Goal: Task Accomplishment & Management: Manage account settings

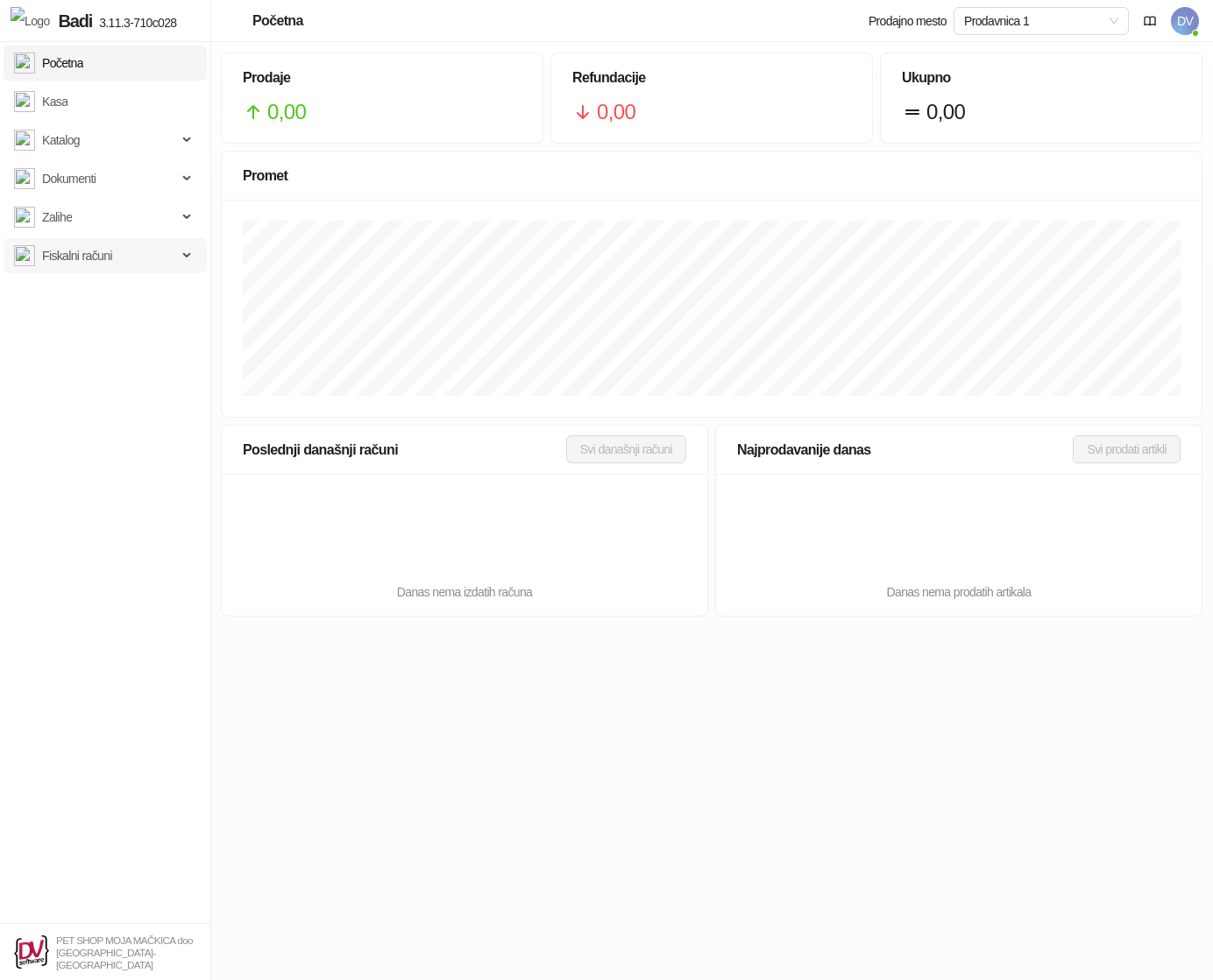
click at [110, 256] on span "Fiskalni računi" at bounding box center [77, 256] width 70 height 35
click at [103, 294] on link "Izdati računi" at bounding box center [64, 294] width 87 height 35
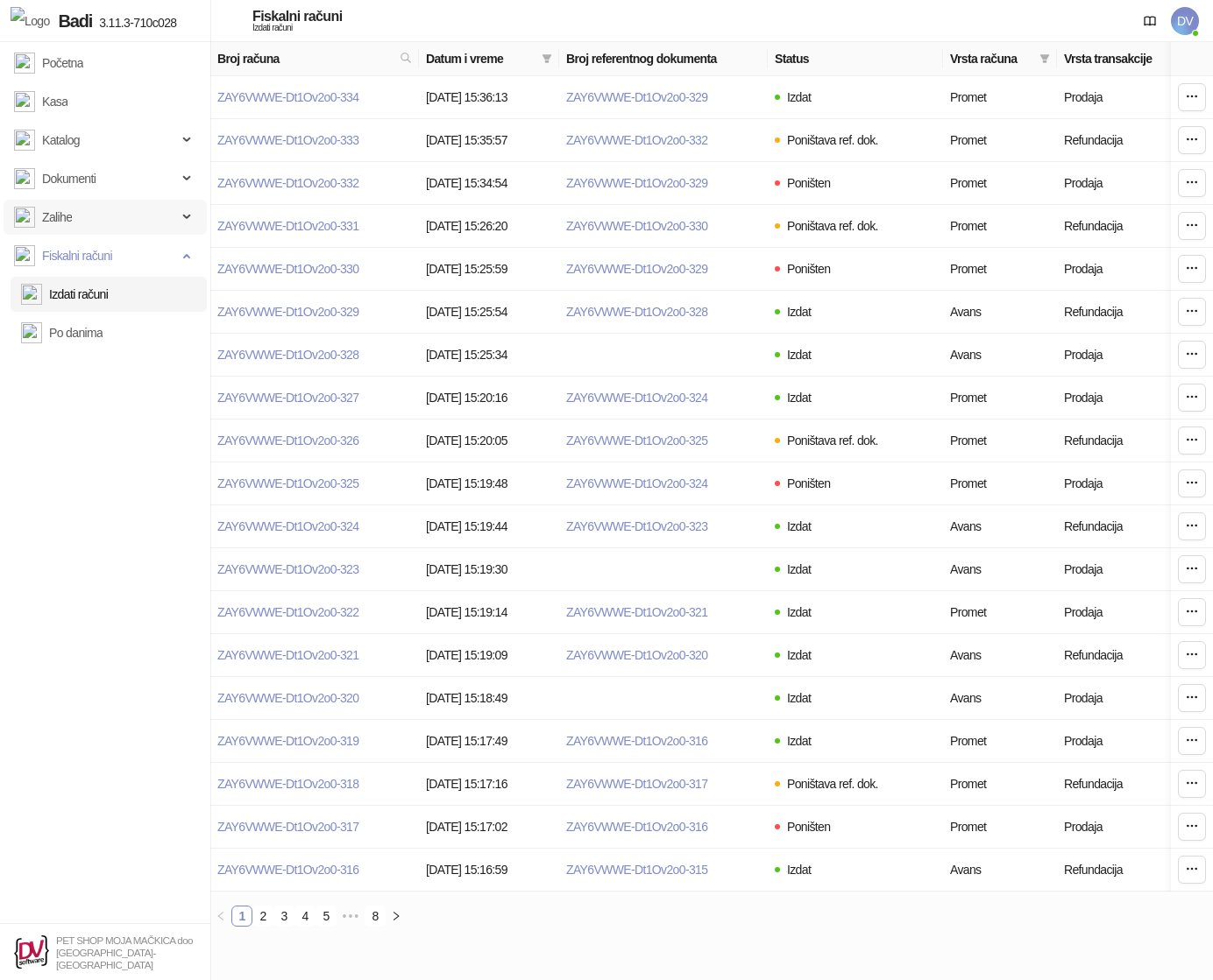
click at [114, 220] on span "Zalihe" at bounding box center [96, 217] width 163 height 35
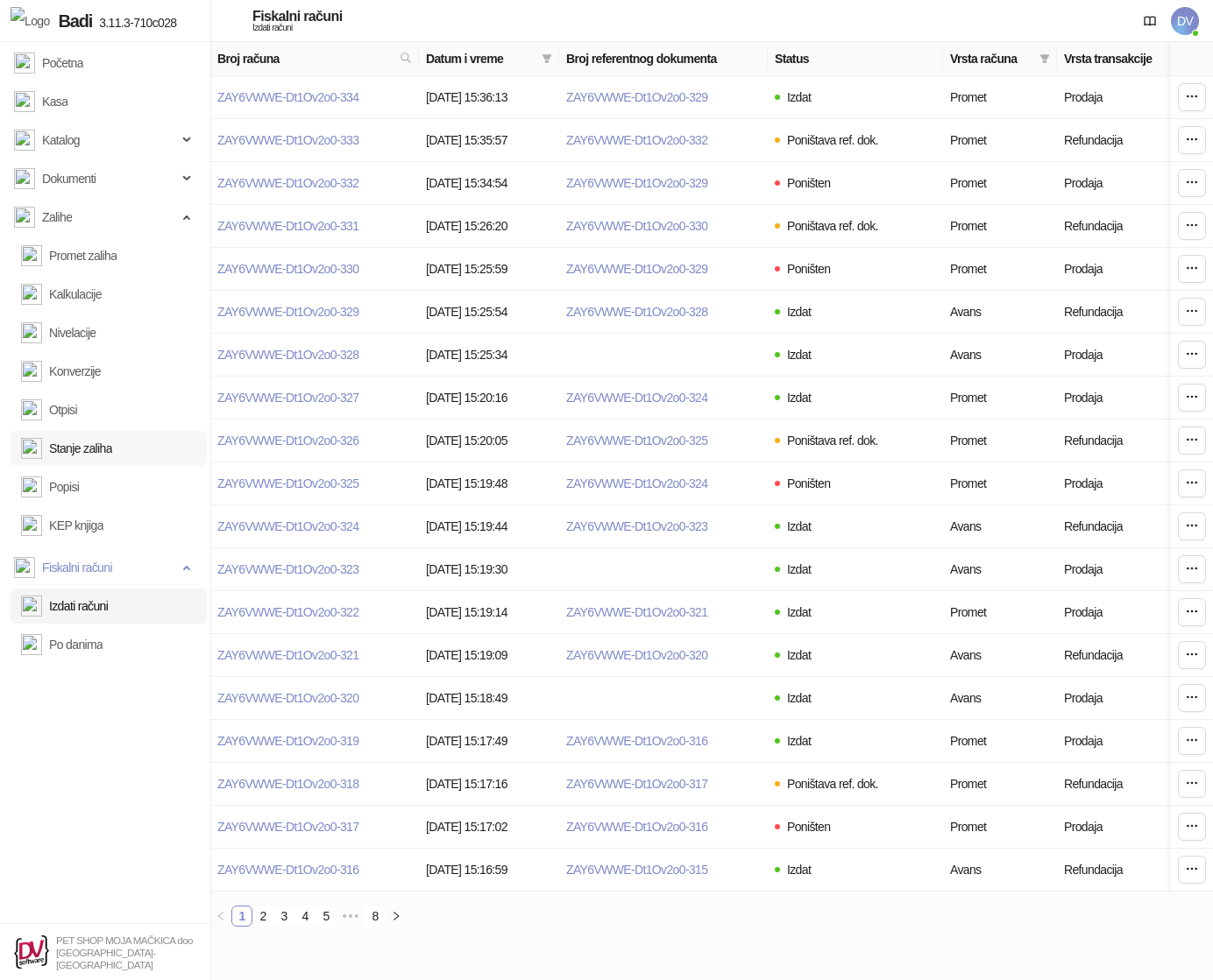
click at [112, 449] on link "Stanje zaliha" at bounding box center [67, 449] width 91 height 35
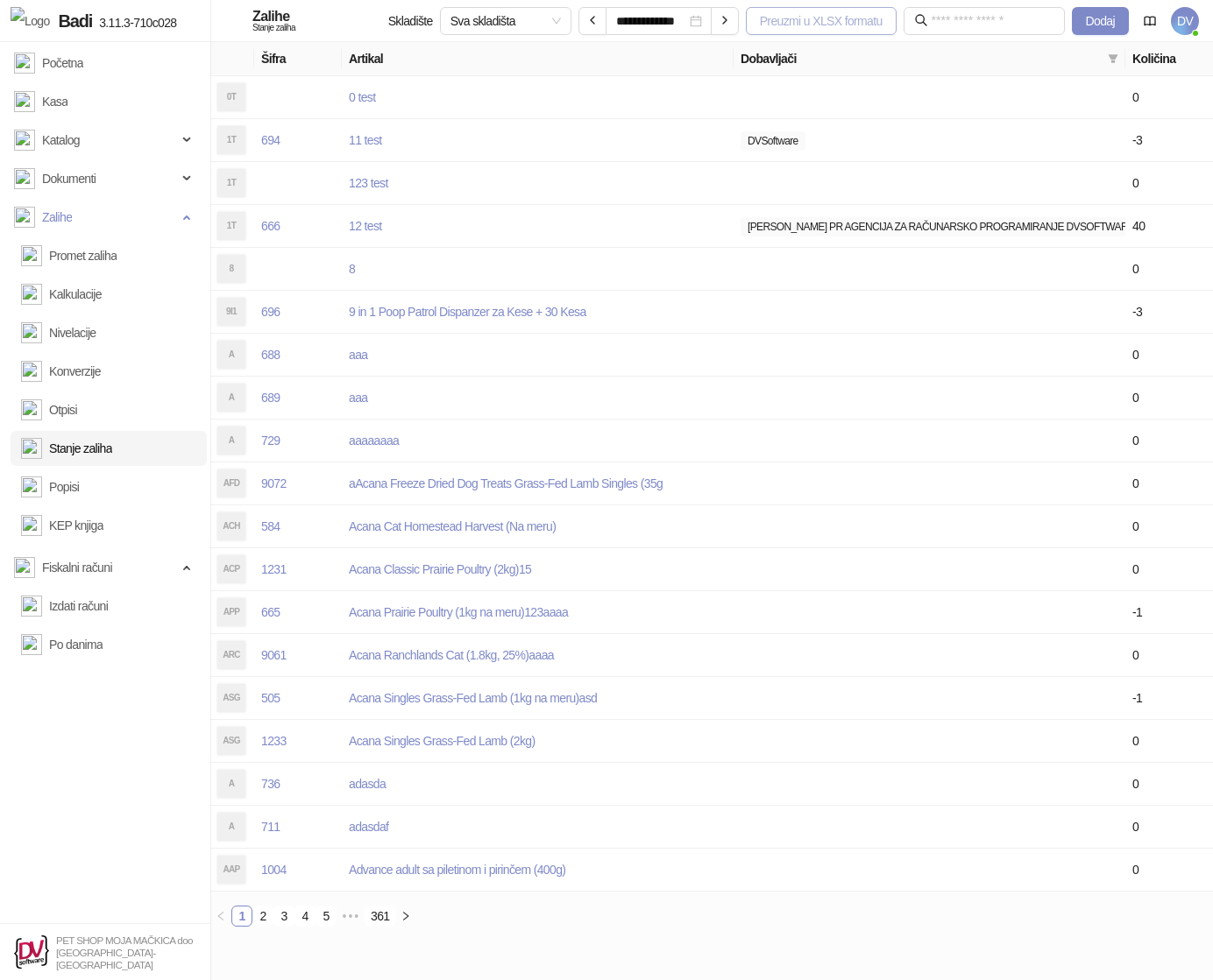
click at [810, 14] on button "Preuzmi u XLSX formatu" at bounding box center [821, 21] width 151 height 28
click at [77, 410] on link "Otpisi" at bounding box center [49, 410] width 56 height 35
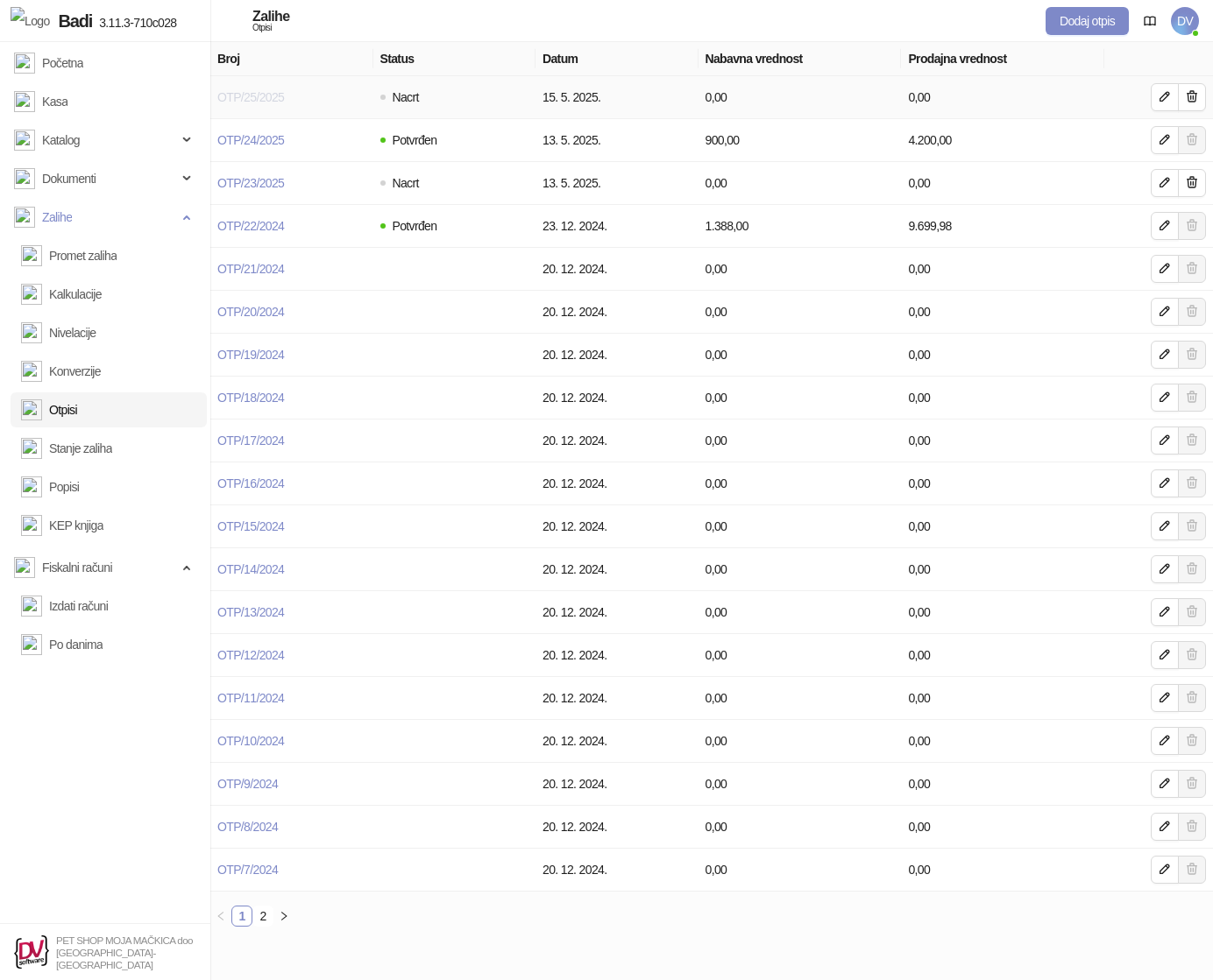
click at [275, 96] on link "OTP/25/2025" at bounding box center [250, 97] width 67 height 14
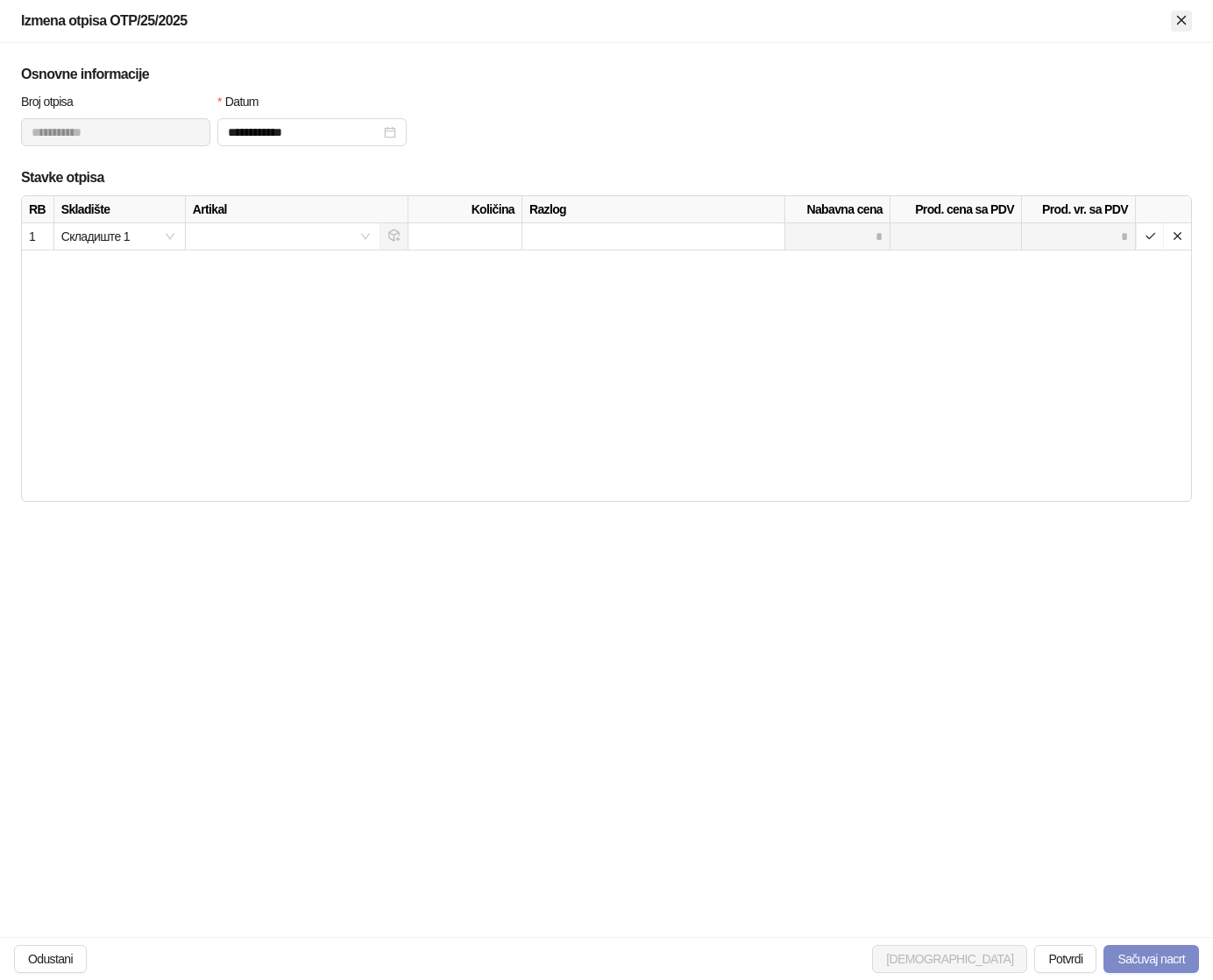
click at [1175, 19] on icon "Zatvori" at bounding box center [1181, 20] width 16 height 16
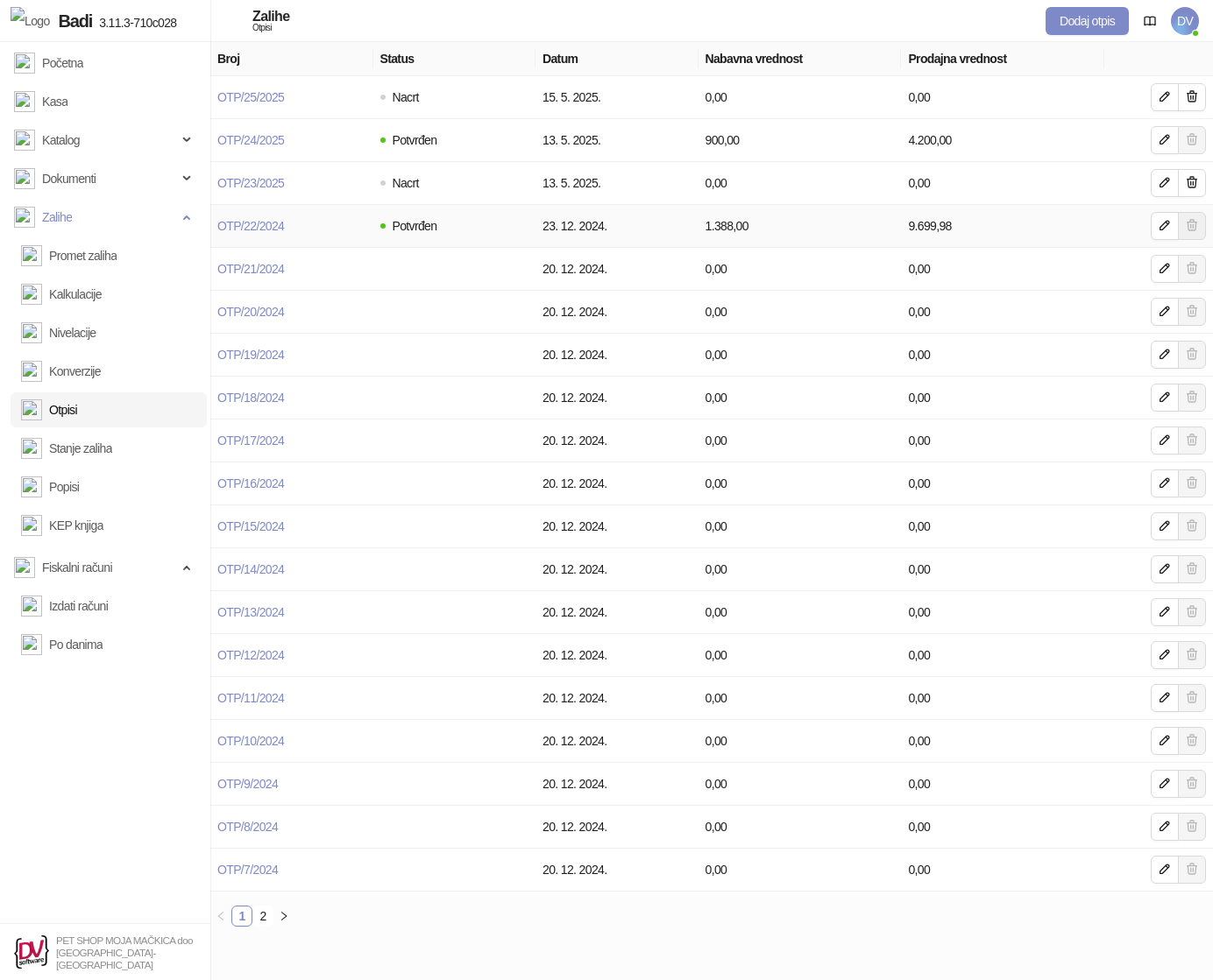
click at [240, 234] on td "OTP/22/2024" at bounding box center [292, 226] width 163 height 43
click at [260, 227] on link "OTP/22/2024" at bounding box center [250, 226] width 67 height 14
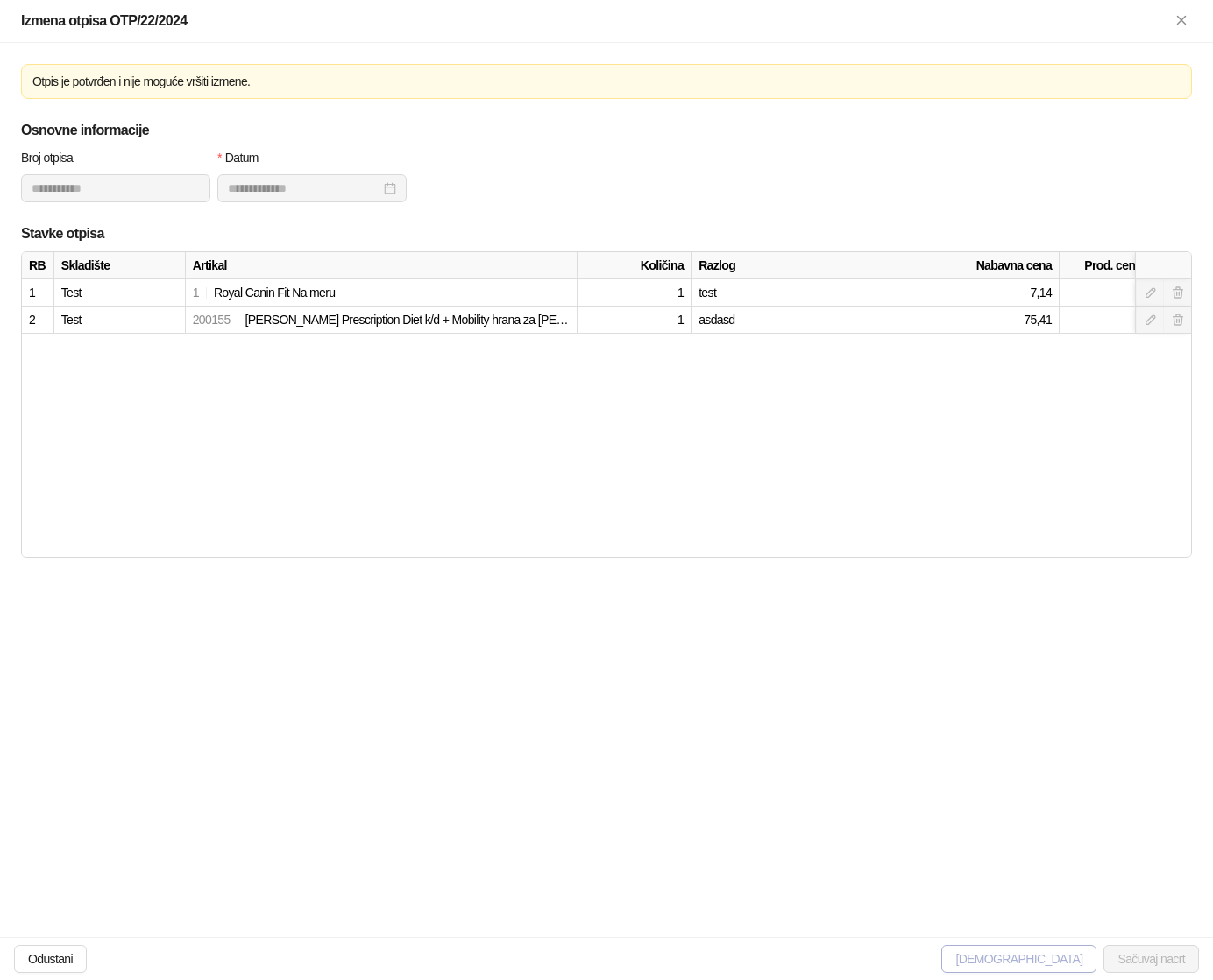
click at [1048, 961] on span "[DEMOGRAPHIC_DATA]" at bounding box center [1019, 960] width 127 height 14
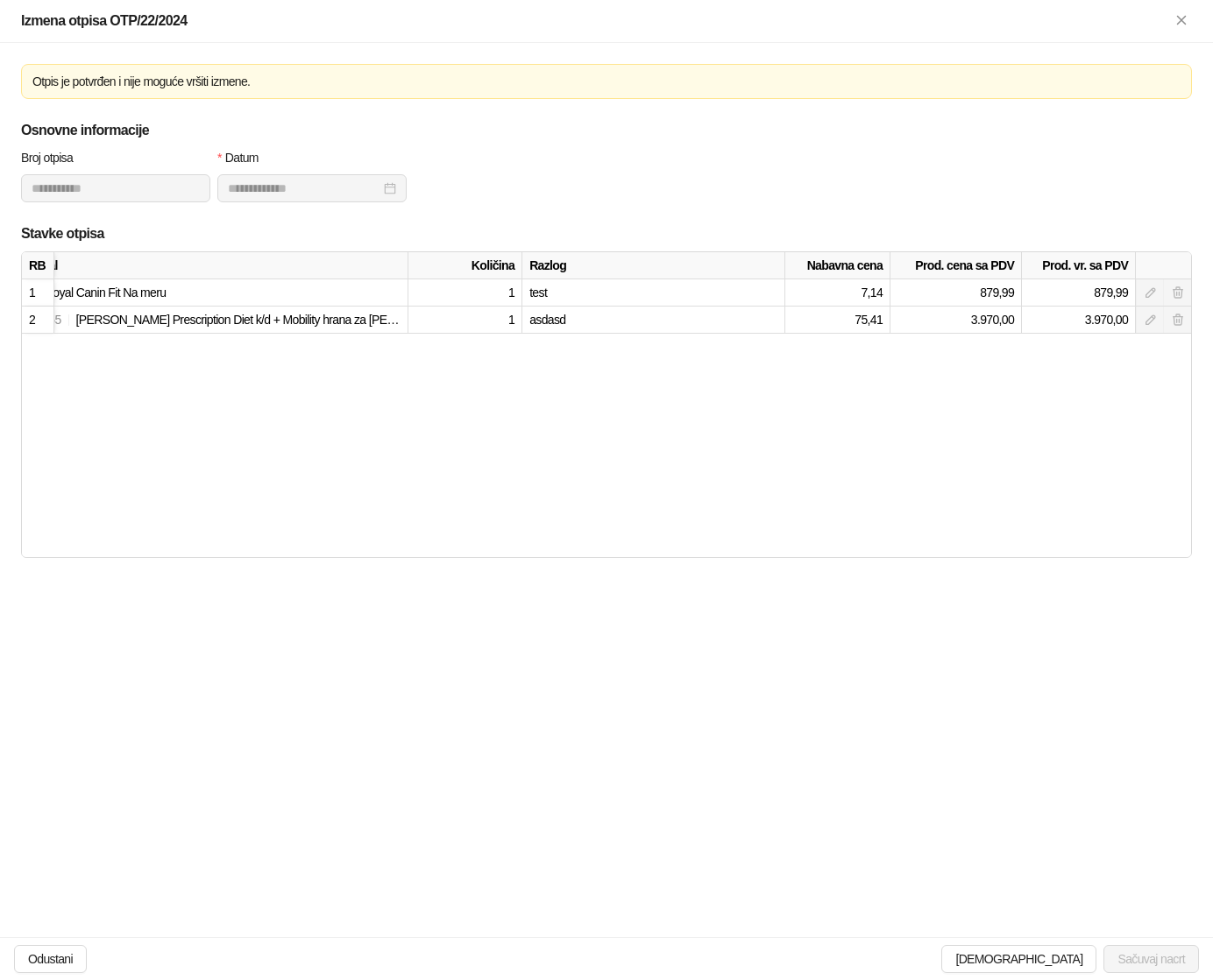
click at [1183, 7] on div "Izmena otpisa OTP/22/2024" at bounding box center [606, 21] width 1213 height 43
click at [1183, 17] on icon "Zatvori" at bounding box center [1181, 20] width 16 height 16
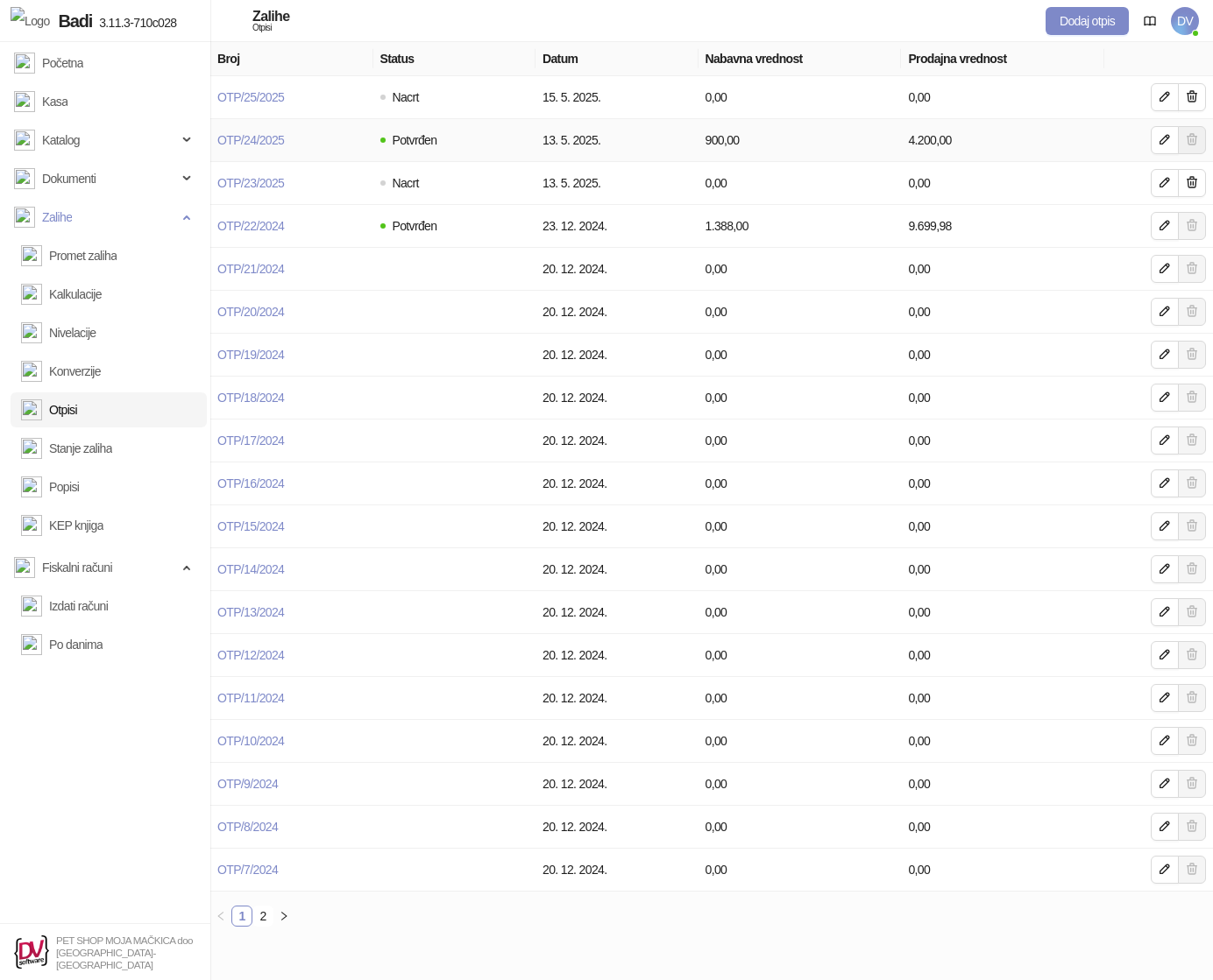
click at [252, 127] on td "OTP/24/2025" at bounding box center [292, 141] width 163 height 43
click at [266, 140] on link "OTP/24/2025" at bounding box center [250, 141] width 67 height 14
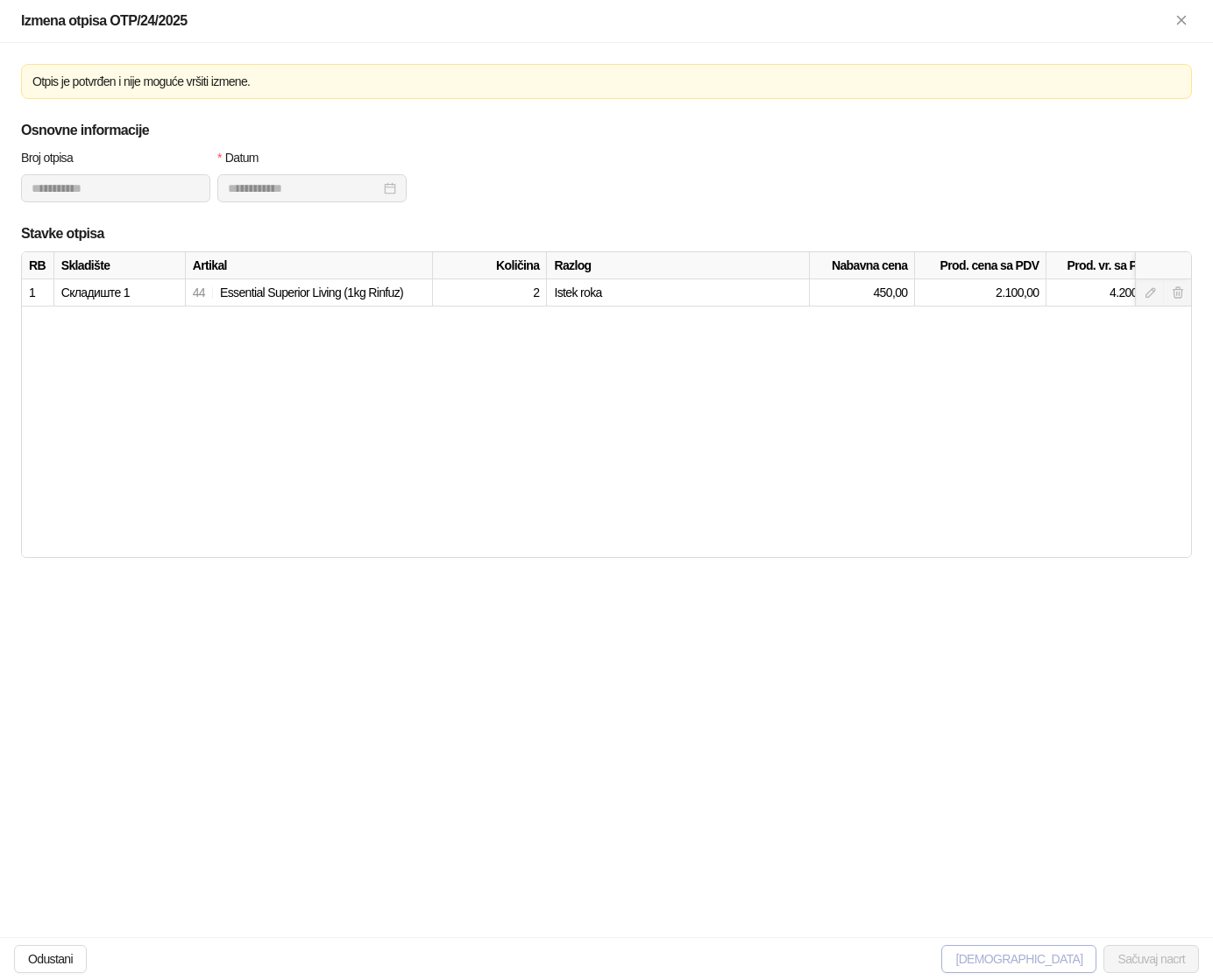
click at [1058, 959] on span "[DEMOGRAPHIC_DATA]" at bounding box center [1019, 960] width 127 height 14
click at [1034, 971] on button "[DEMOGRAPHIC_DATA]" at bounding box center [1019, 960] width 155 height 28
click at [1047, 959] on span "[DEMOGRAPHIC_DATA]" at bounding box center [1019, 960] width 127 height 14
click at [1035, 955] on span "[DEMOGRAPHIC_DATA]" at bounding box center [1019, 960] width 127 height 14
click at [1180, 15] on icon "Zatvori" at bounding box center [1181, 20] width 16 height 16
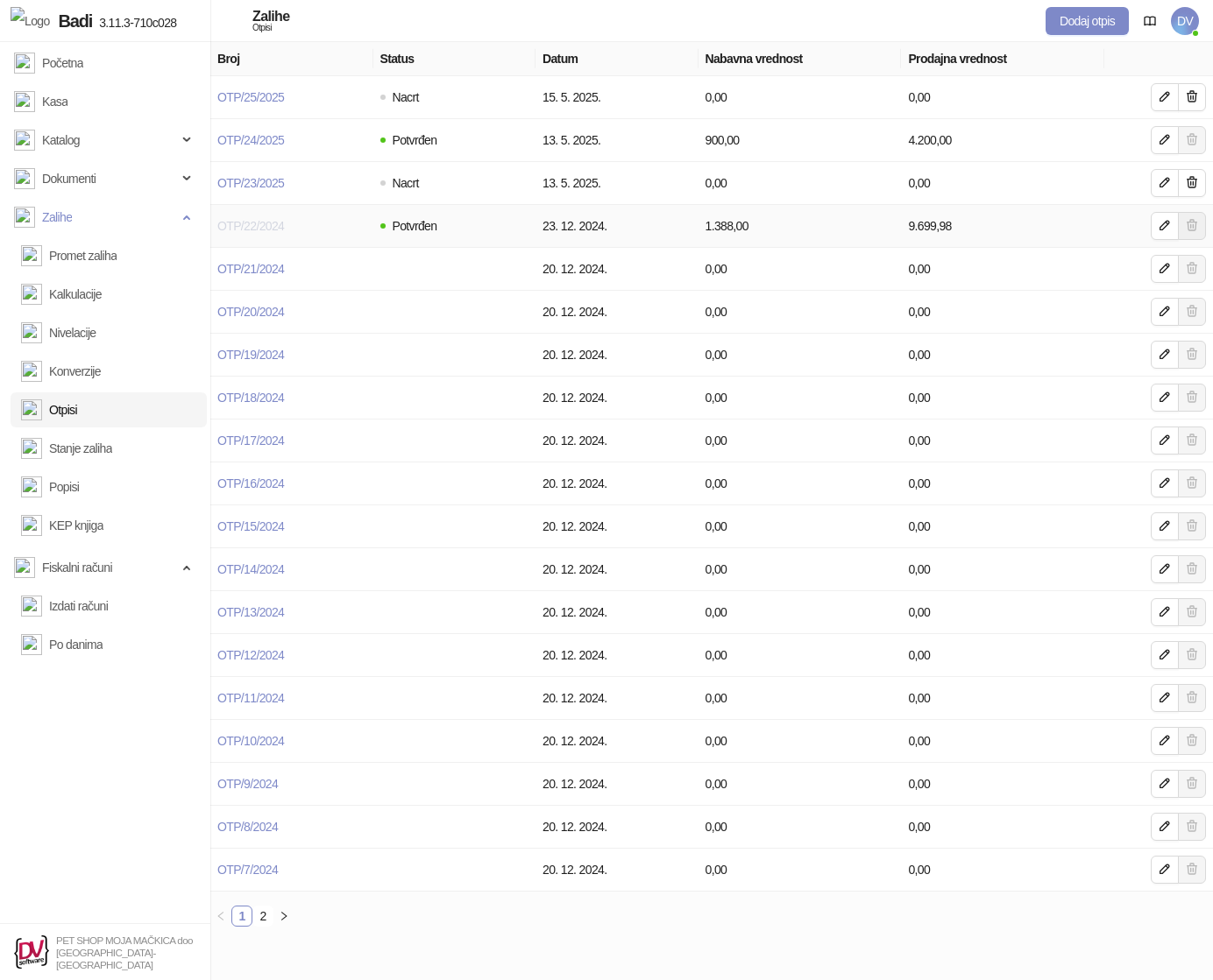
click at [221, 219] on link "OTP/22/2024" at bounding box center [250, 226] width 67 height 14
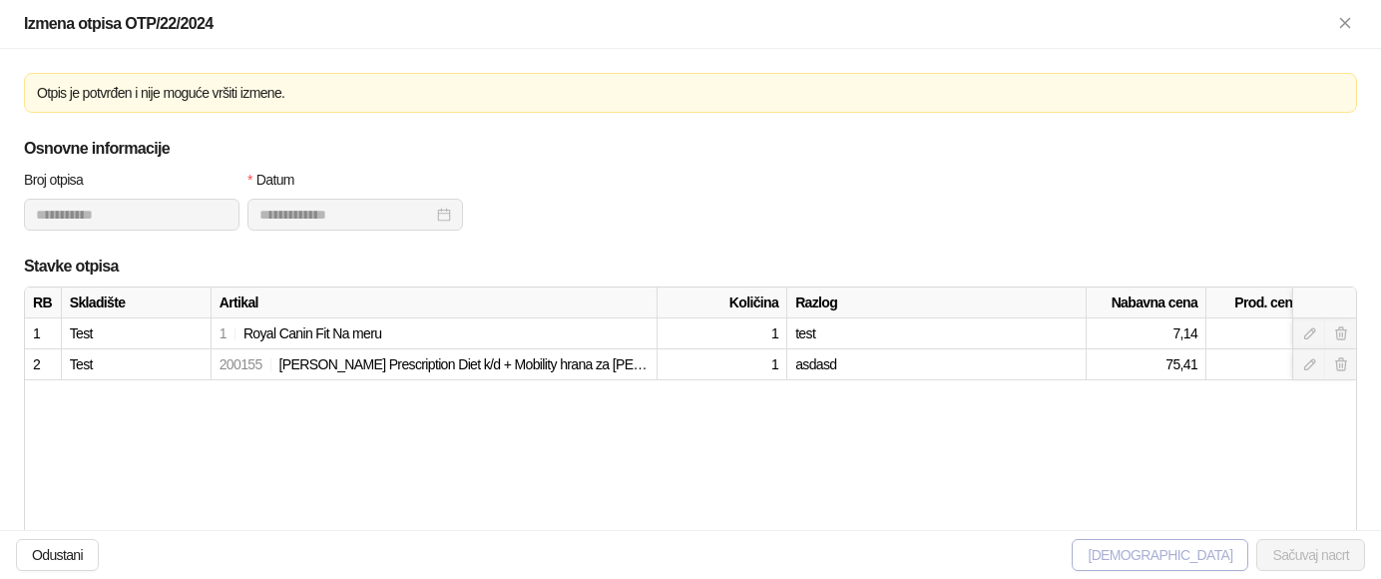
click at [1174, 552] on span "[DEMOGRAPHIC_DATA]" at bounding box center [1160, 555] width 145 height 16
click at [1196, 565] on button "[DEMOGRAPHIC_DATA]" at bounding box center [1160, 555] width 177 height 32
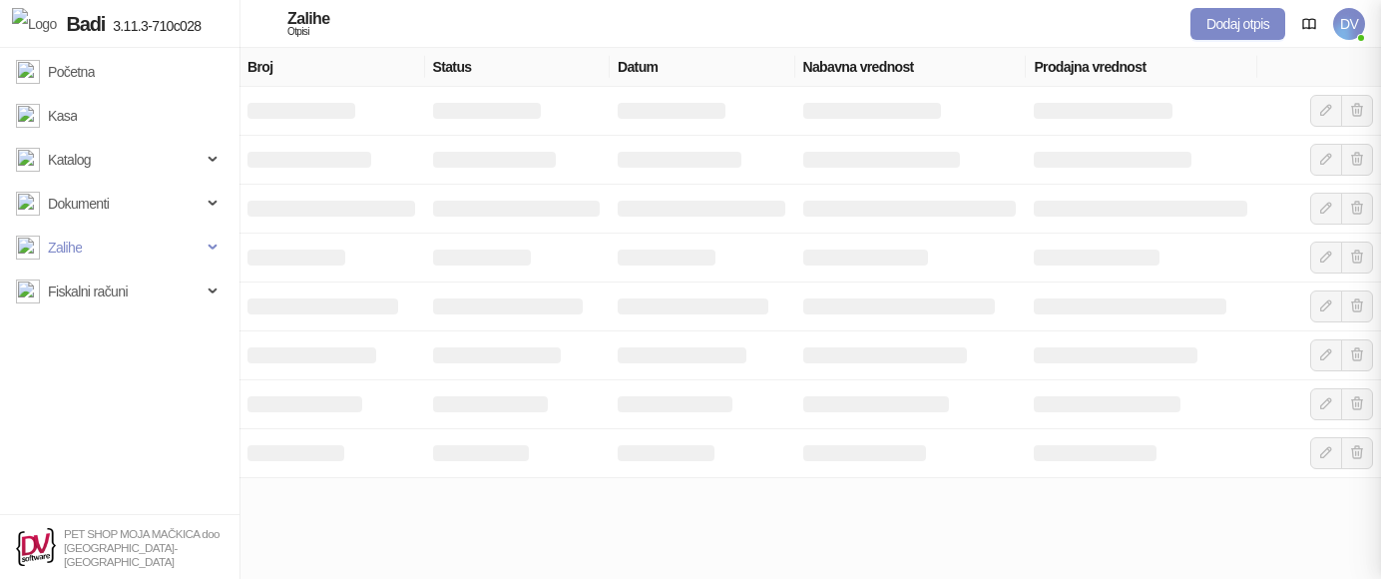
type input "**********"
